Goal: Book appointment/travel/reservation

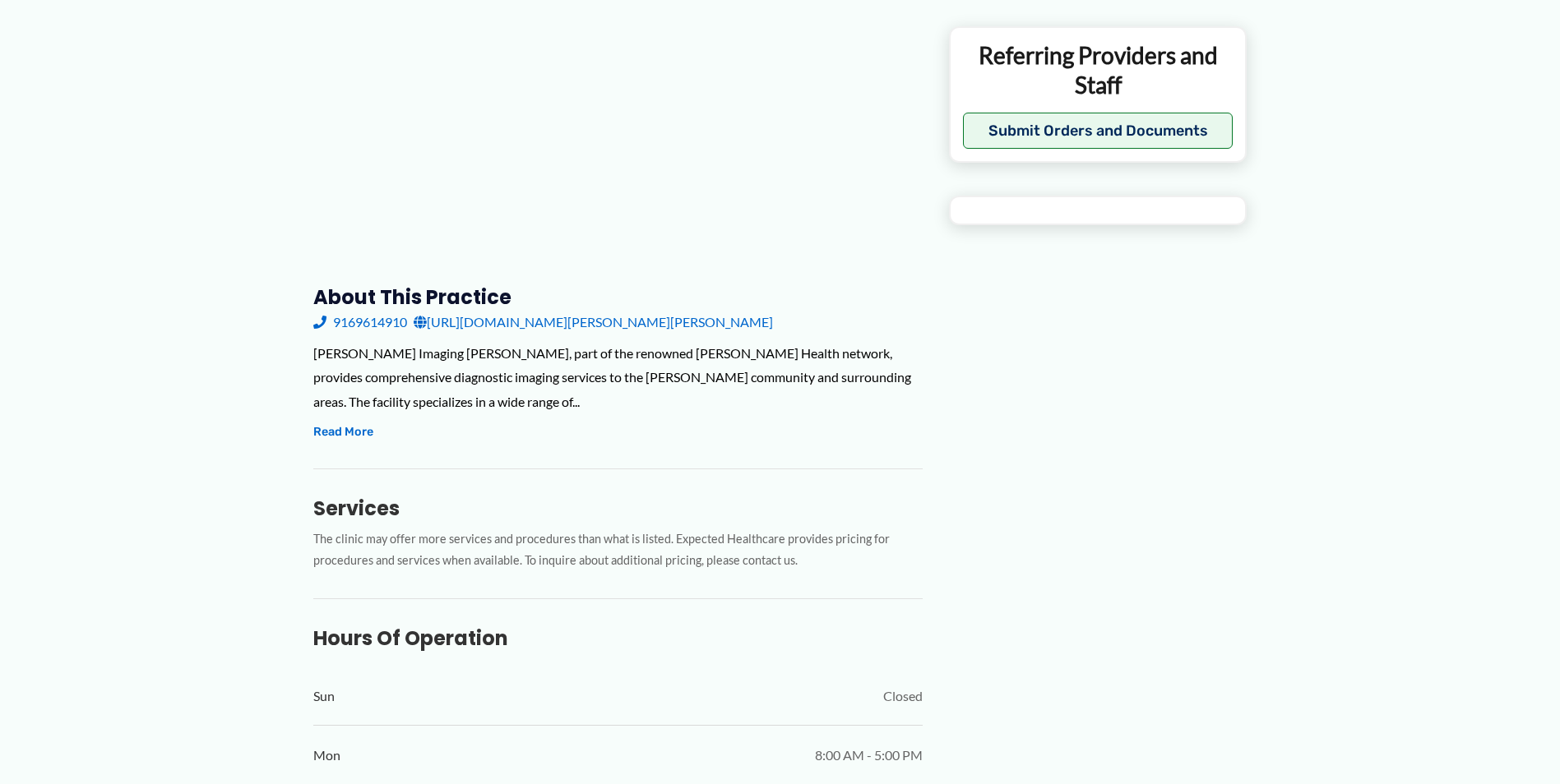
scroll to position [329, 0]
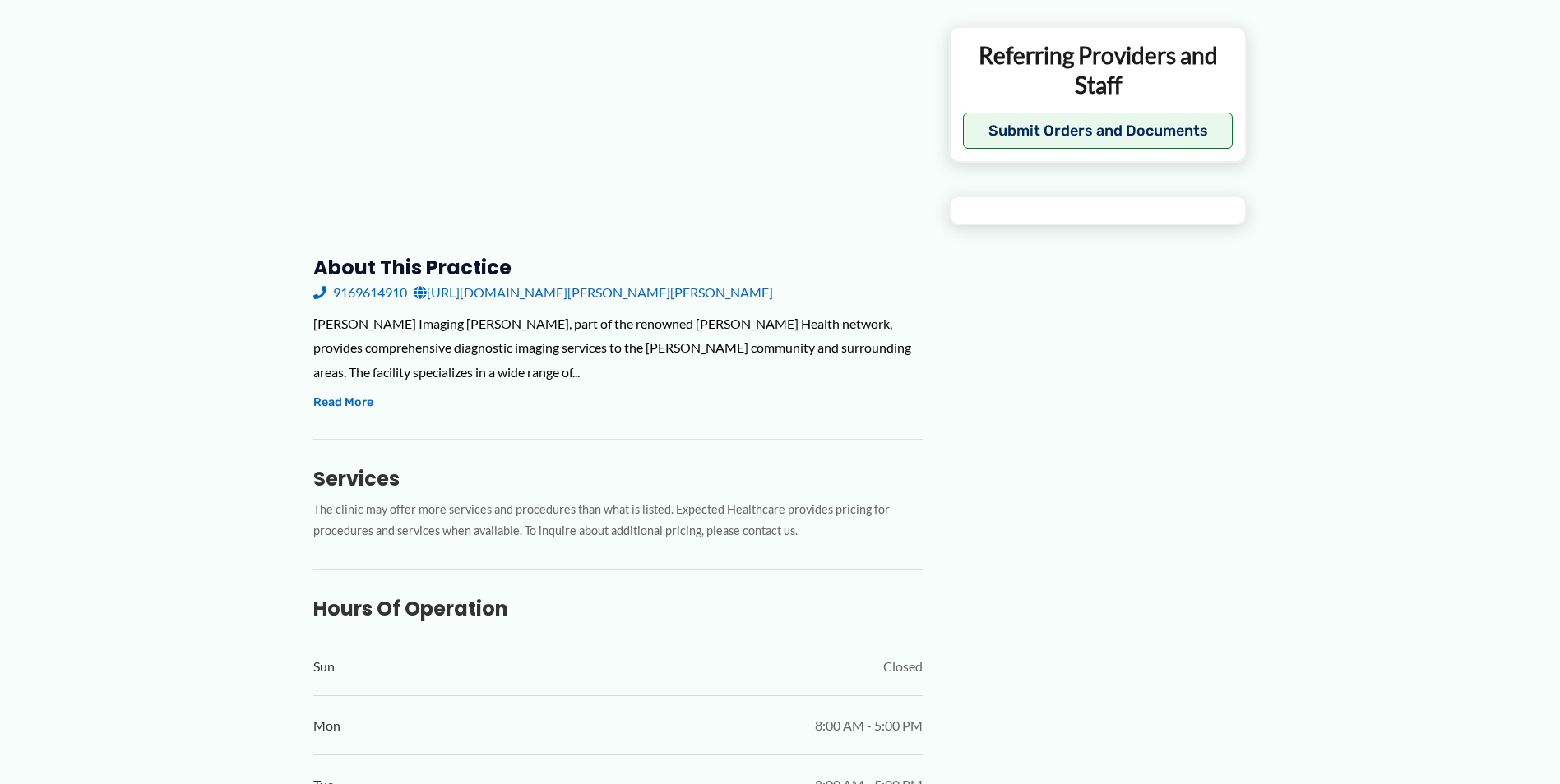
type input "**********"
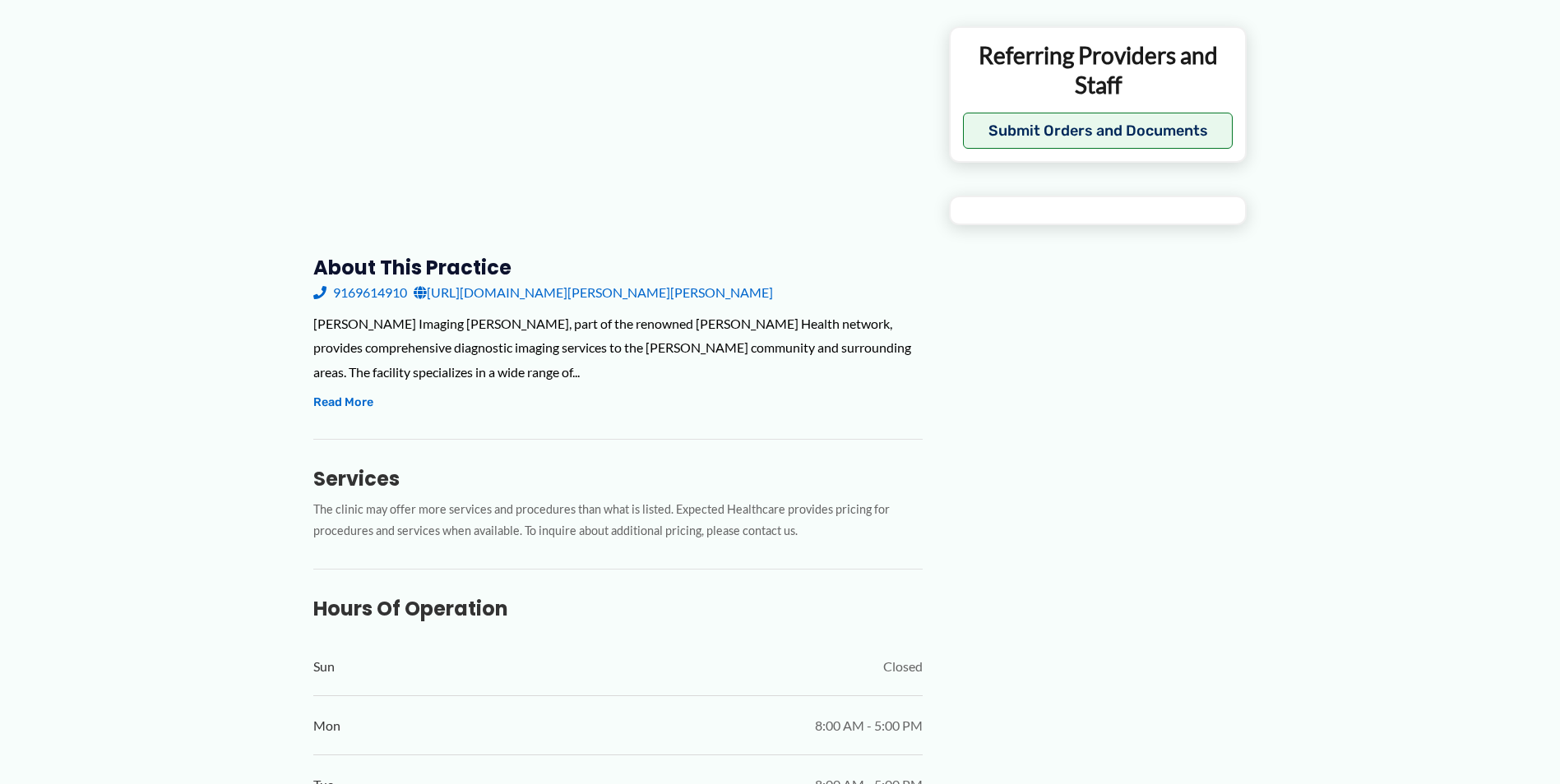
type input "**********"
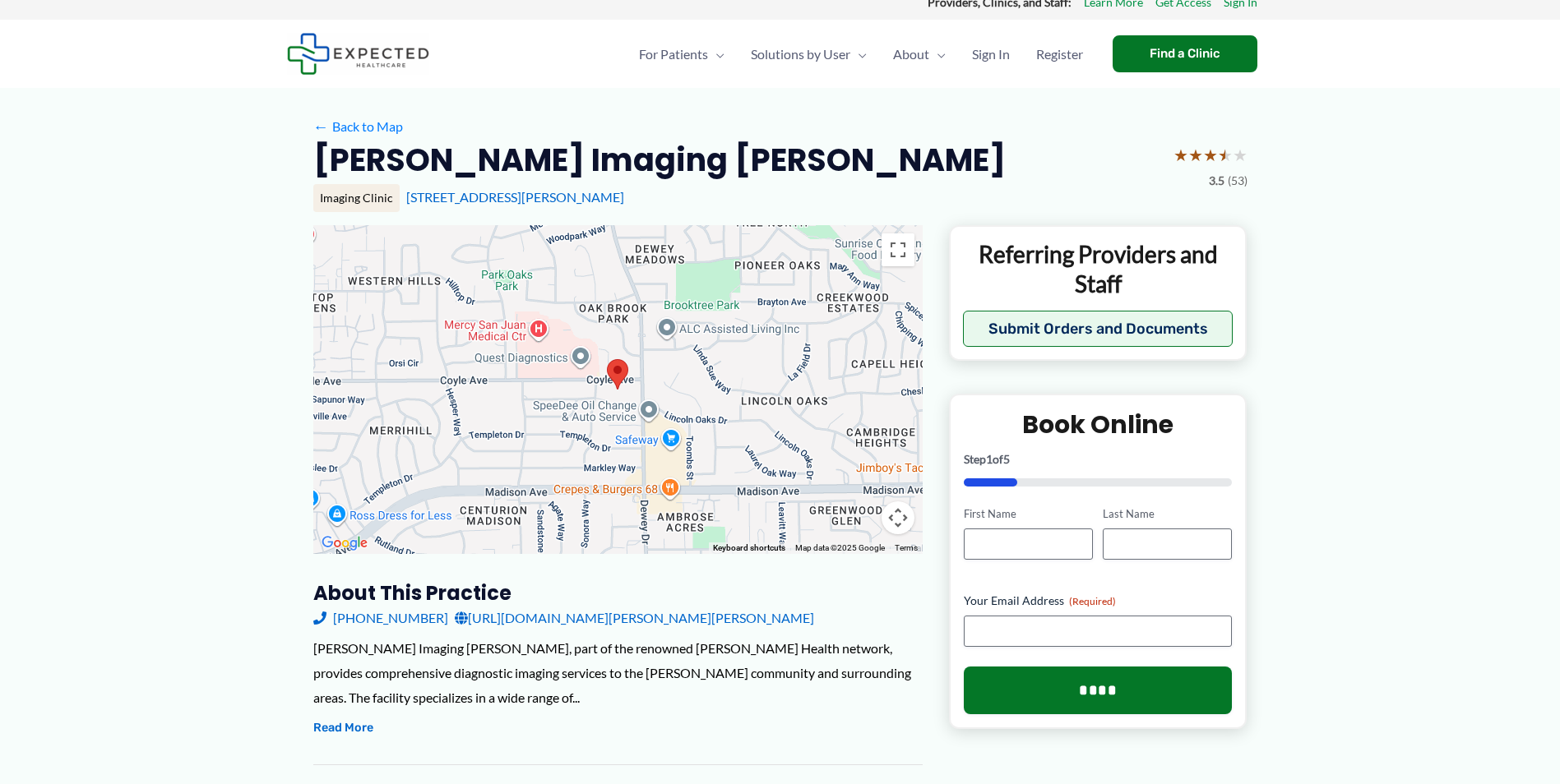
scroll to position [0, 0]
